Goal: Transaction & Acquisition: Obtain resource

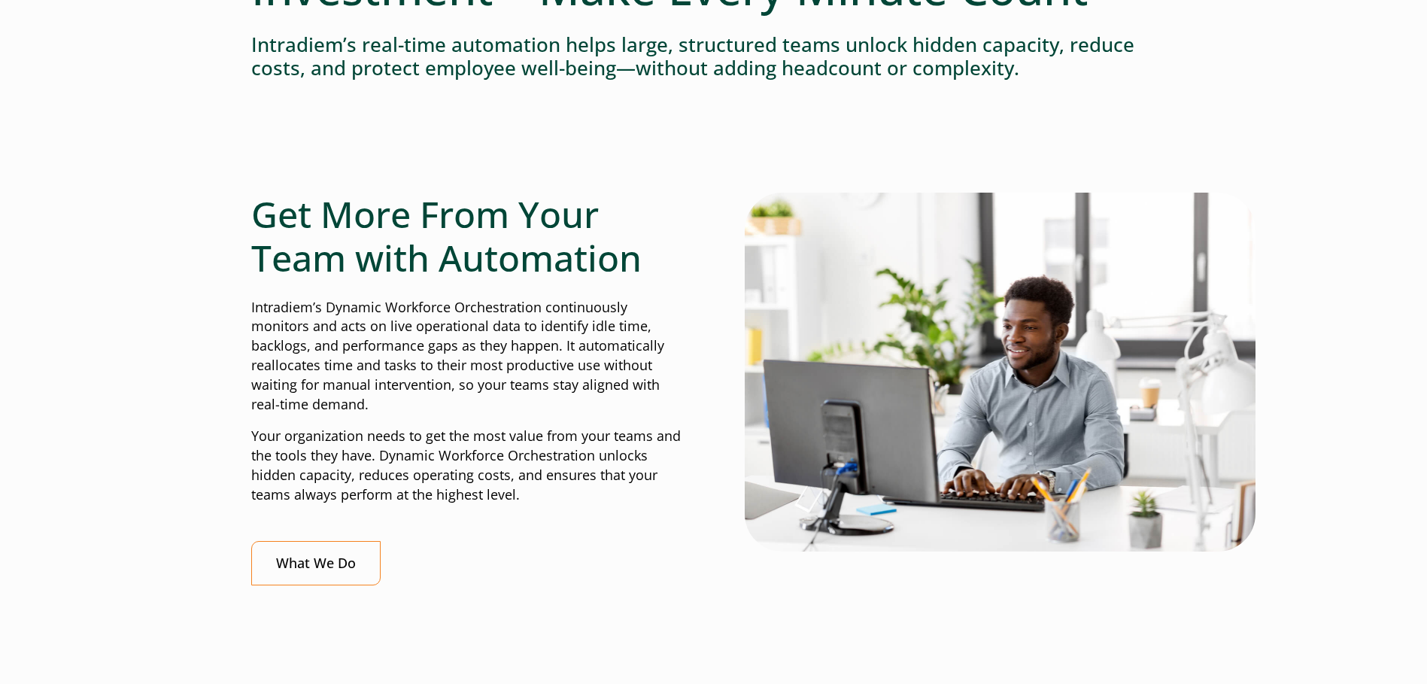
scroll to position [309, 0]
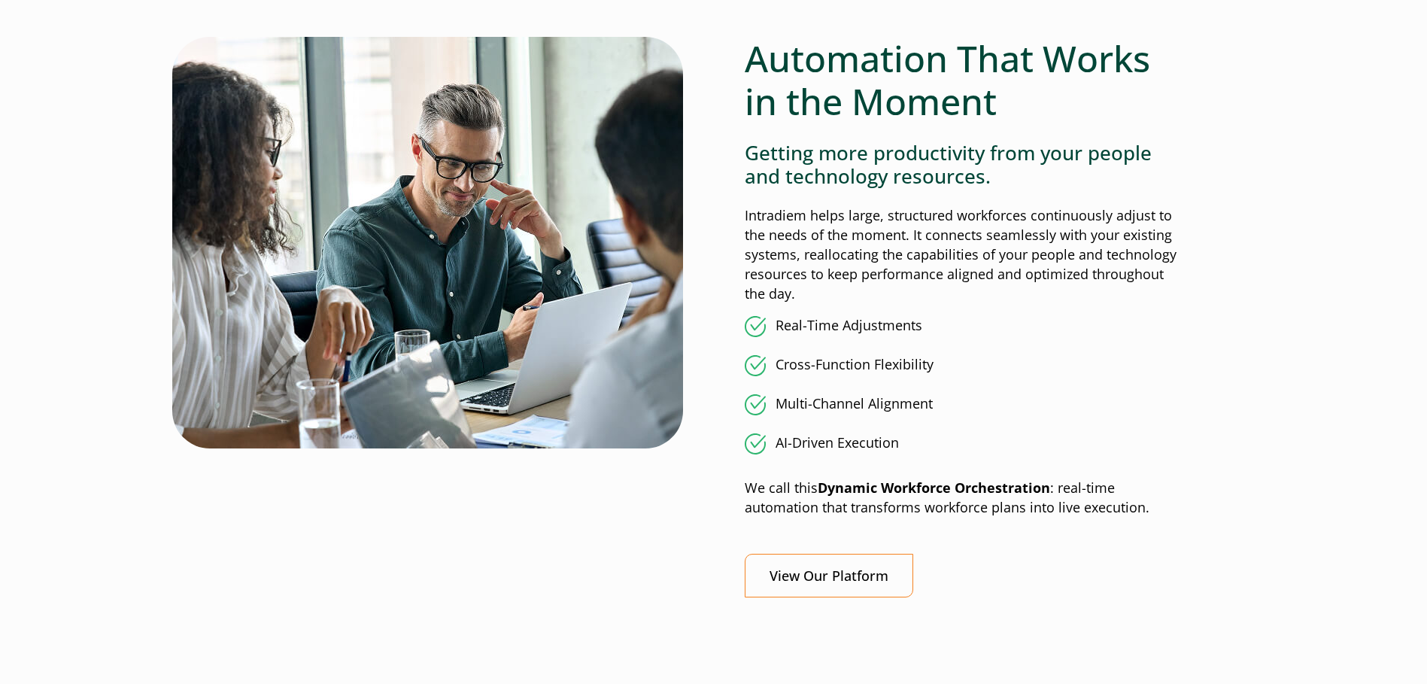
scroll to position [1160, 0]
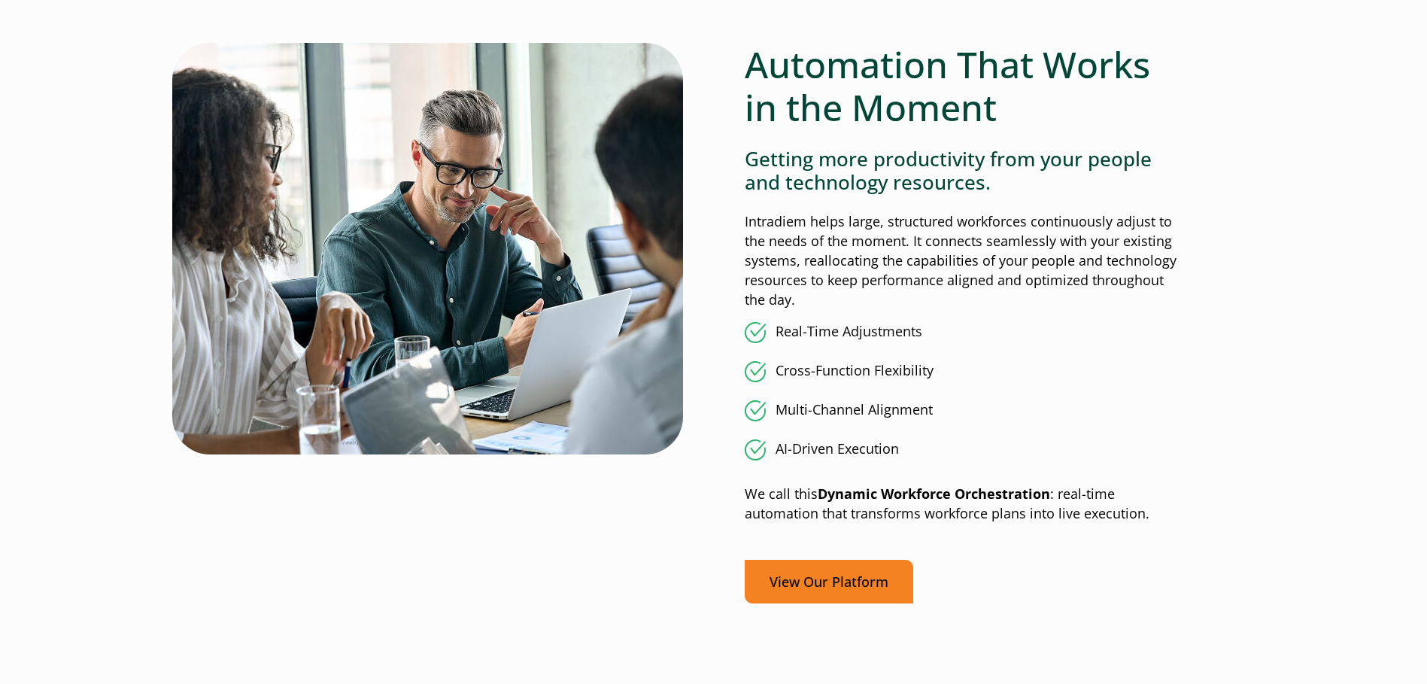
click at [806, 582] on link "View Our Platform" at bounding box center [829, 582] width 169 height 44
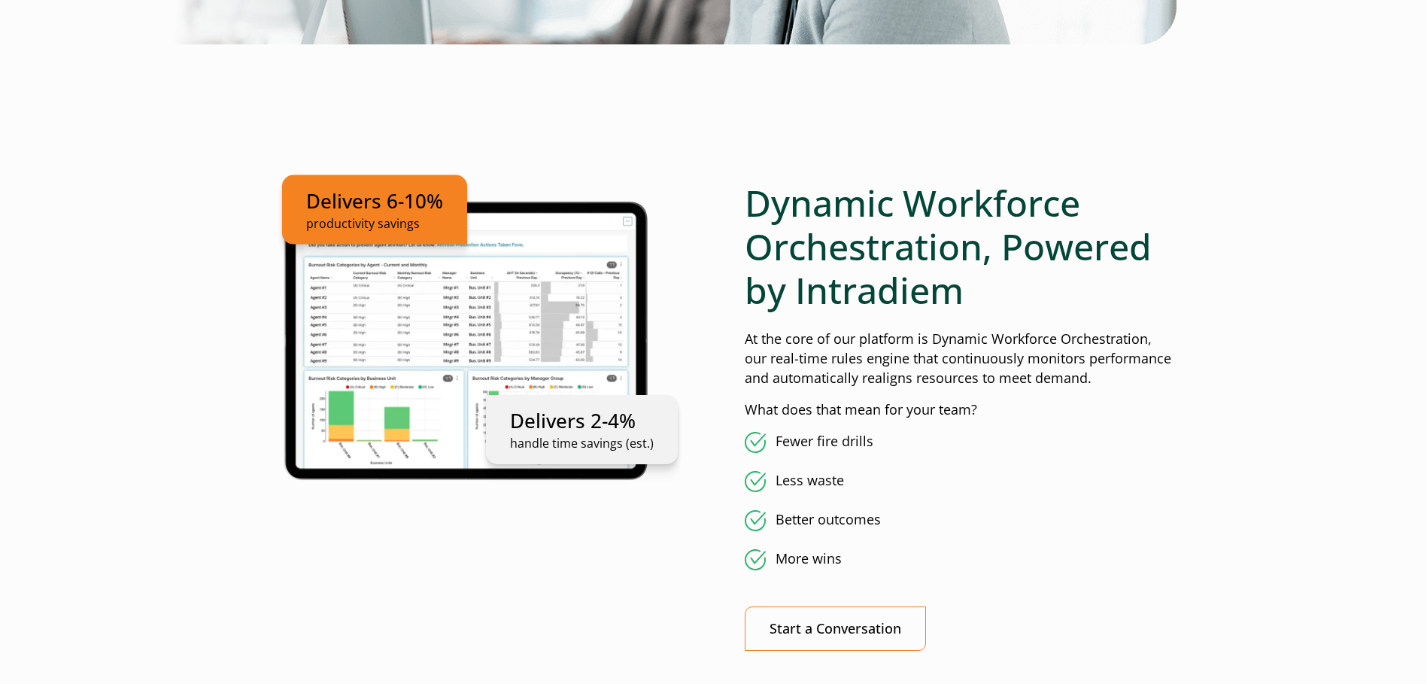
scroll to position [762, 0]
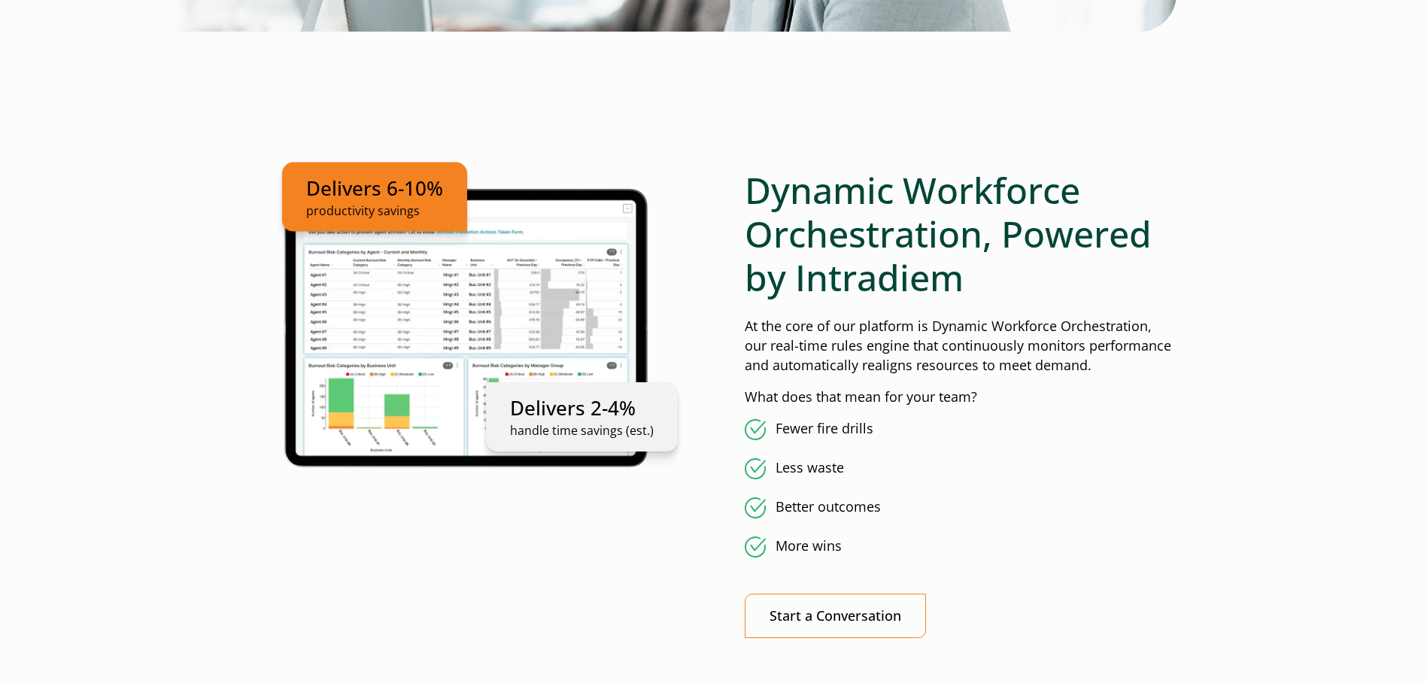
click at [403, 311] on ul "Delivers 6-10% productivity savings Delivers 2-4% handle time savings (est.)" at bounding box center [467, 326] width 432 height 314
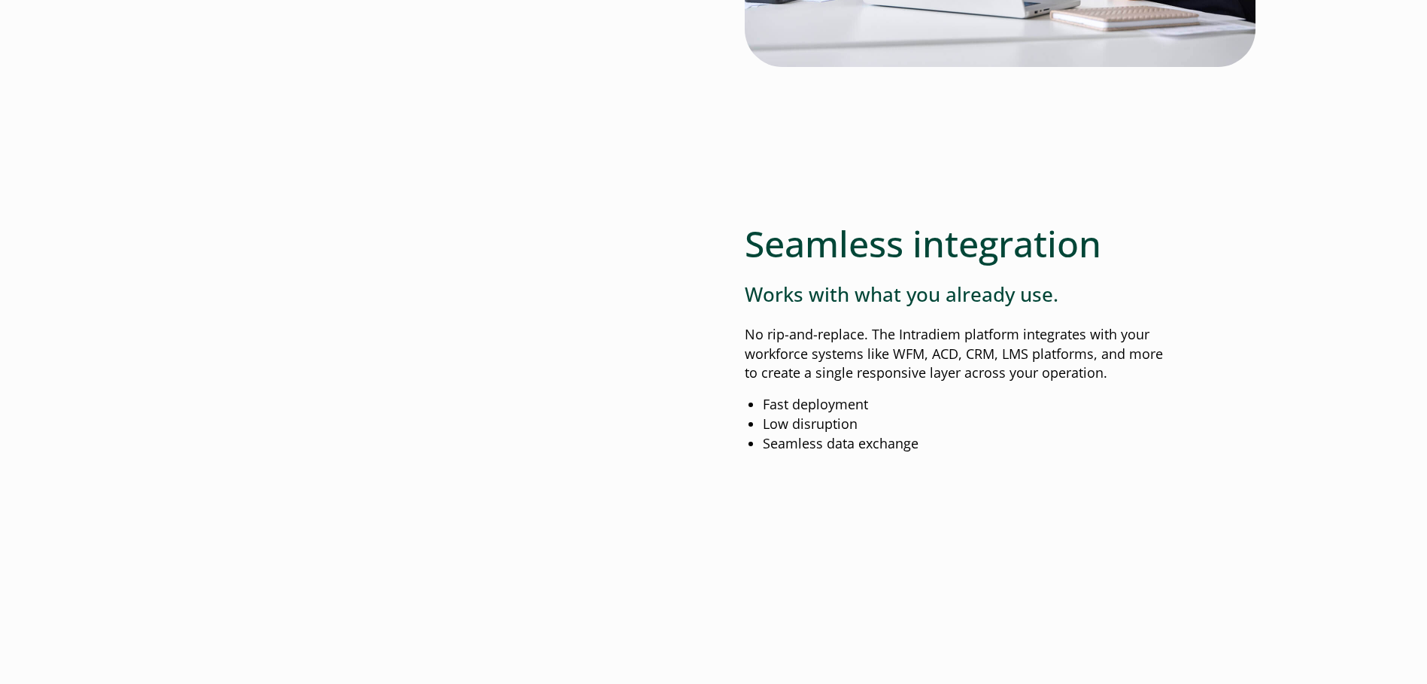
scroll to position [1837, 0]
